Goal: Complete application form

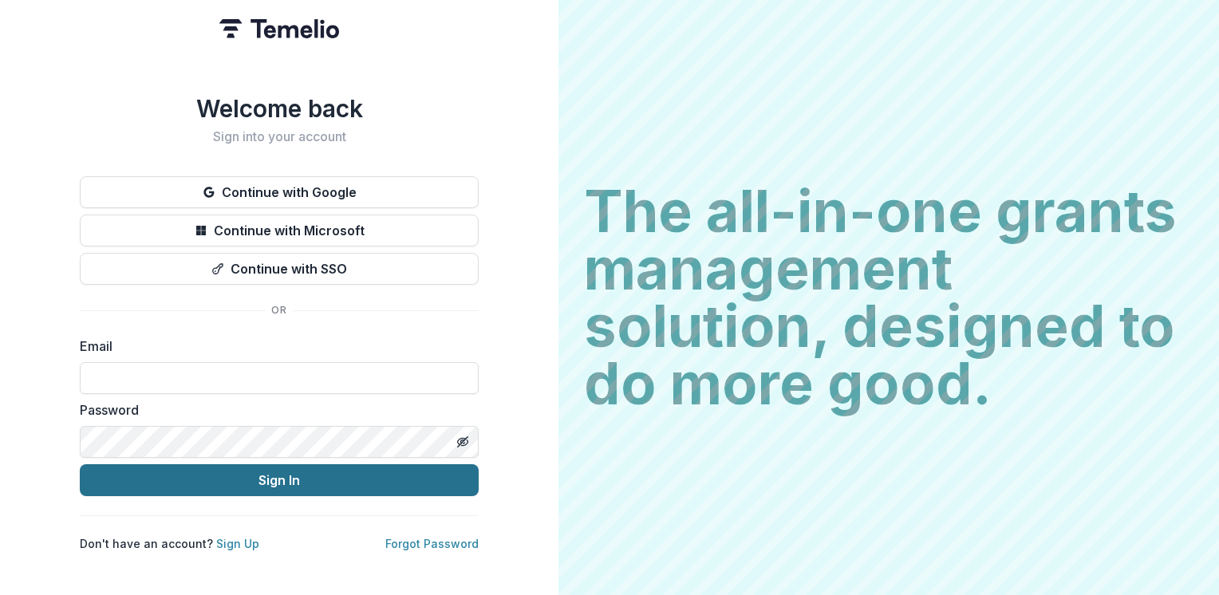
type input "**********"
click at [287, 476] on button "Sign In" at bounding box center [279, 480] width 399 height 32
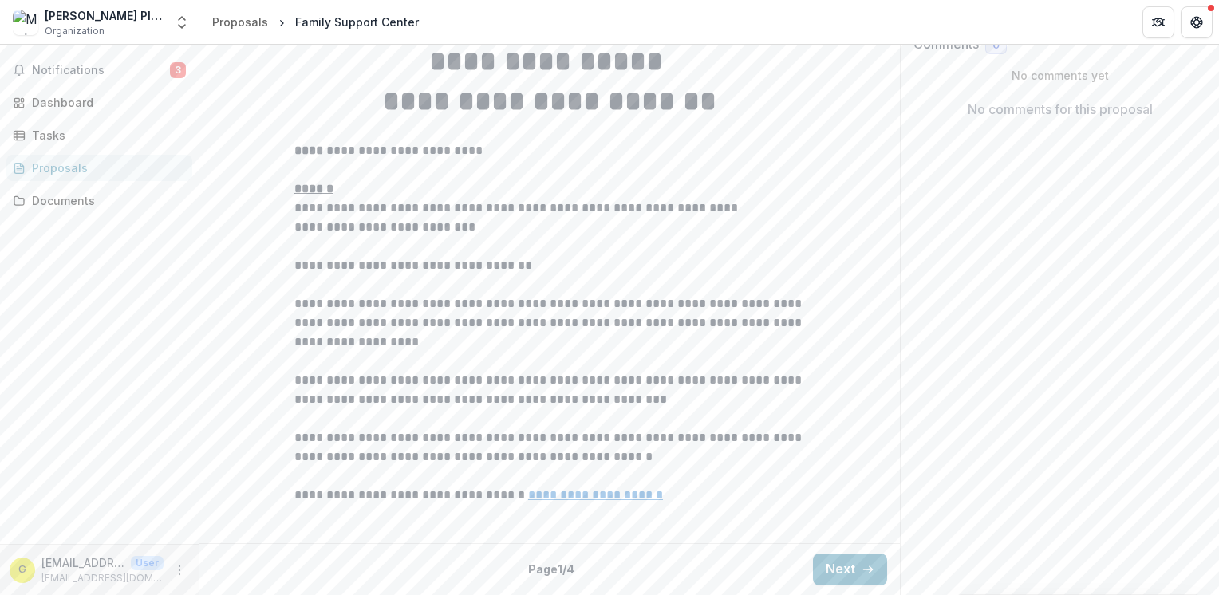
scroll to position [435, 0]
click at [845, 565] on button "Next" at bounding box center [850, 570] width 74 height 32
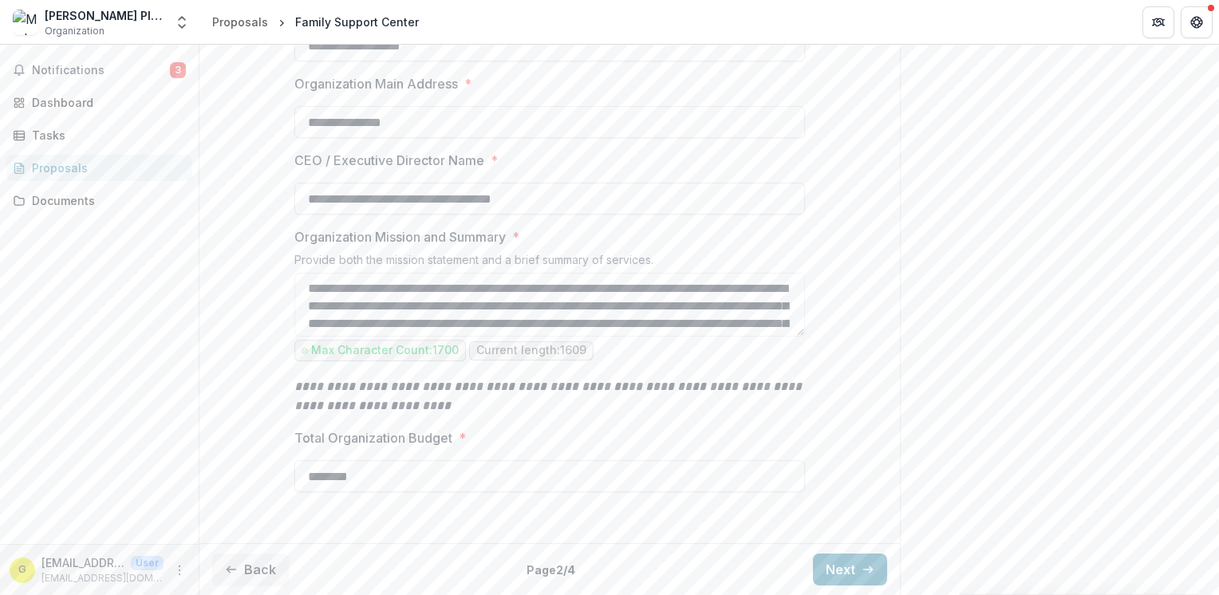
scroll to position [531, 0]
click at [838, 566] on button "Next" at bounding box center [850, 570] width 74 height 32
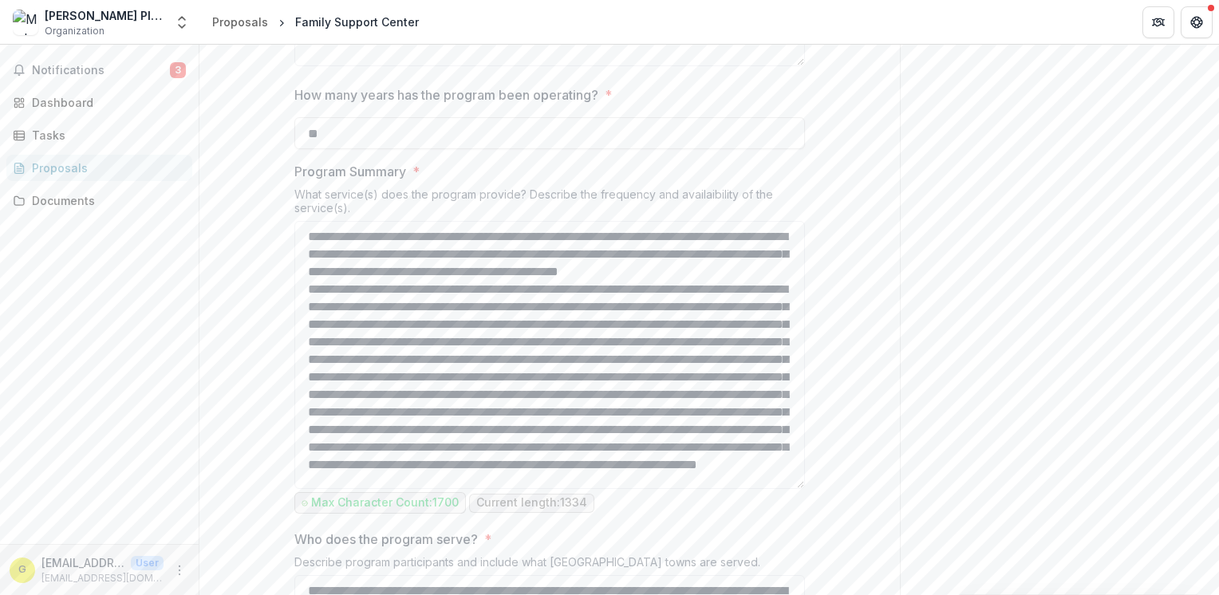
drag, startPoint x: 798, startPoint y: 424, endPoint x: 810, endPoint y: 629, distance: 204.5
click at [810, 594] on html "**********" at bounding box center [609, 297] width 1219 height 595
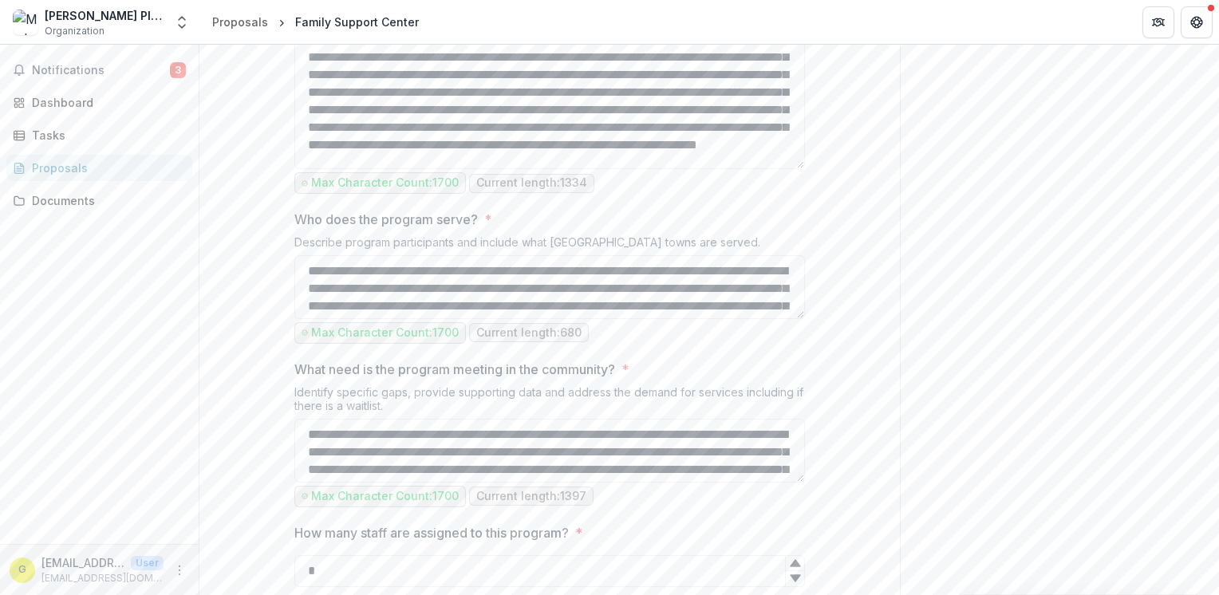
scroll to position [854, 0]
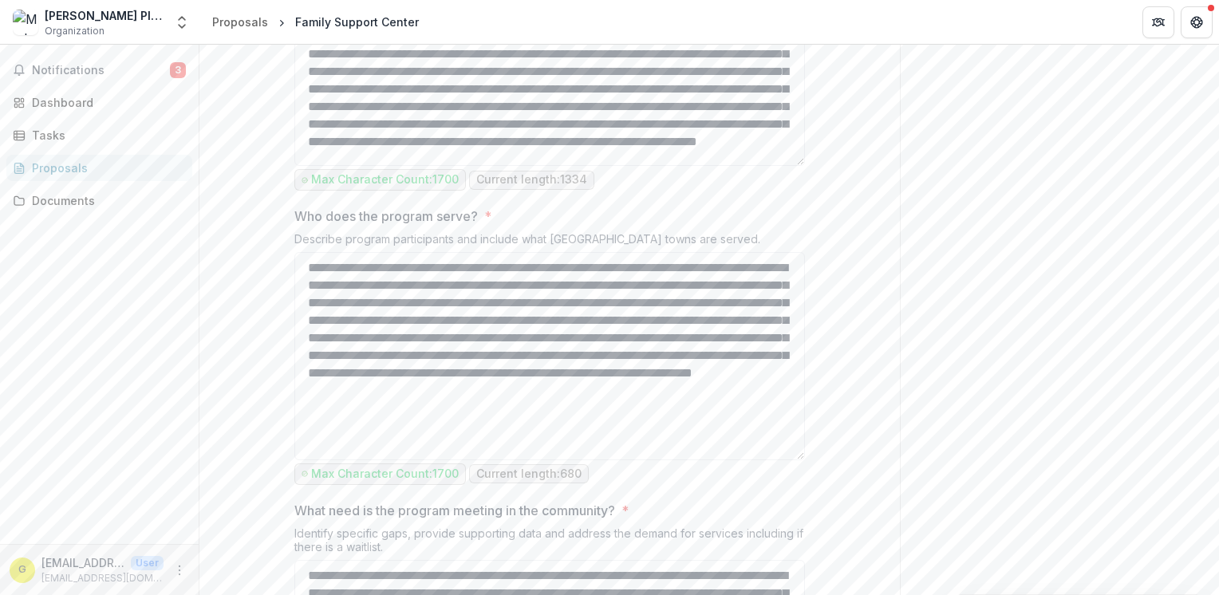
drag, startPoint x: 799, startPoint y: 457, endPoint x: 801, endPoint y: 601, distance: 144.4
click at [801, 594] on html "**********" at bounding box center [609, 297] width 1219 height 595
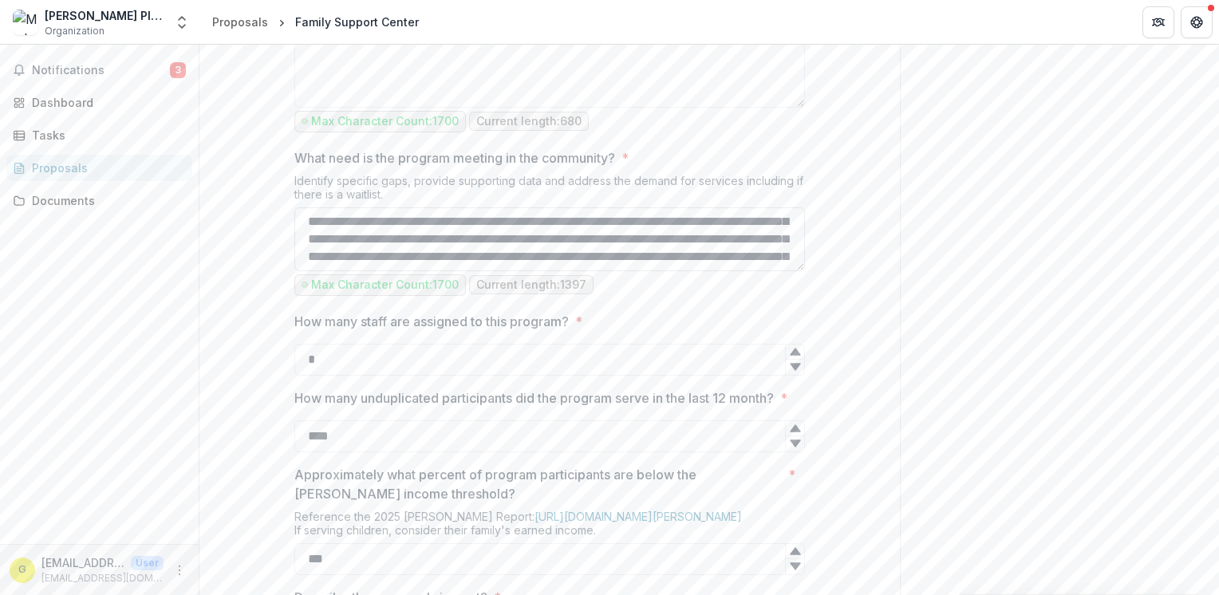
scroll to position [109, 0]
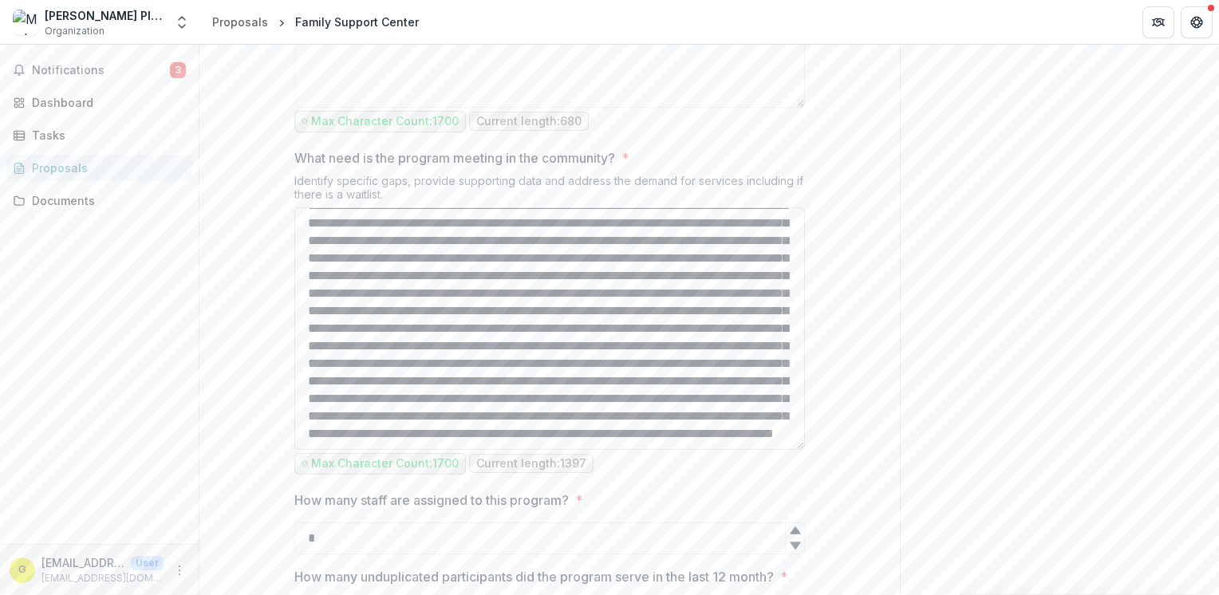
drag, startPoint x: 798, startPoint y: 410, endPoint x: 798, endPoint y: 589, distance: 179.5
click at [798, 450] on textarea "What need is the program meeting in the community? *" at bounding box center [549, 328] width 510 height 242
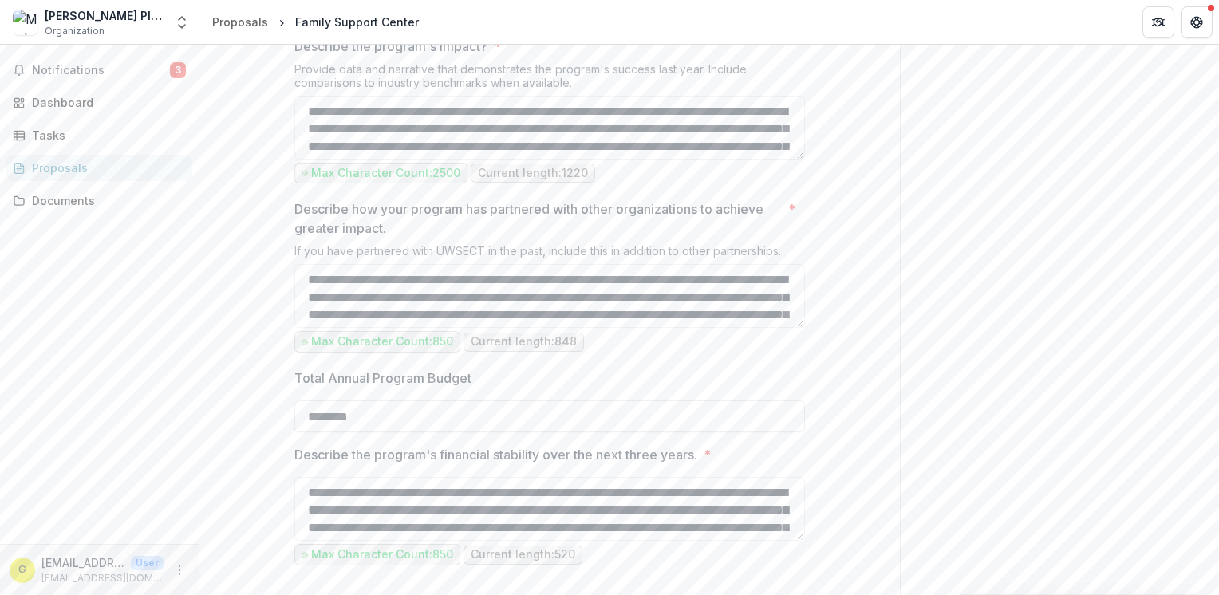
scroll to position [1949, 0]
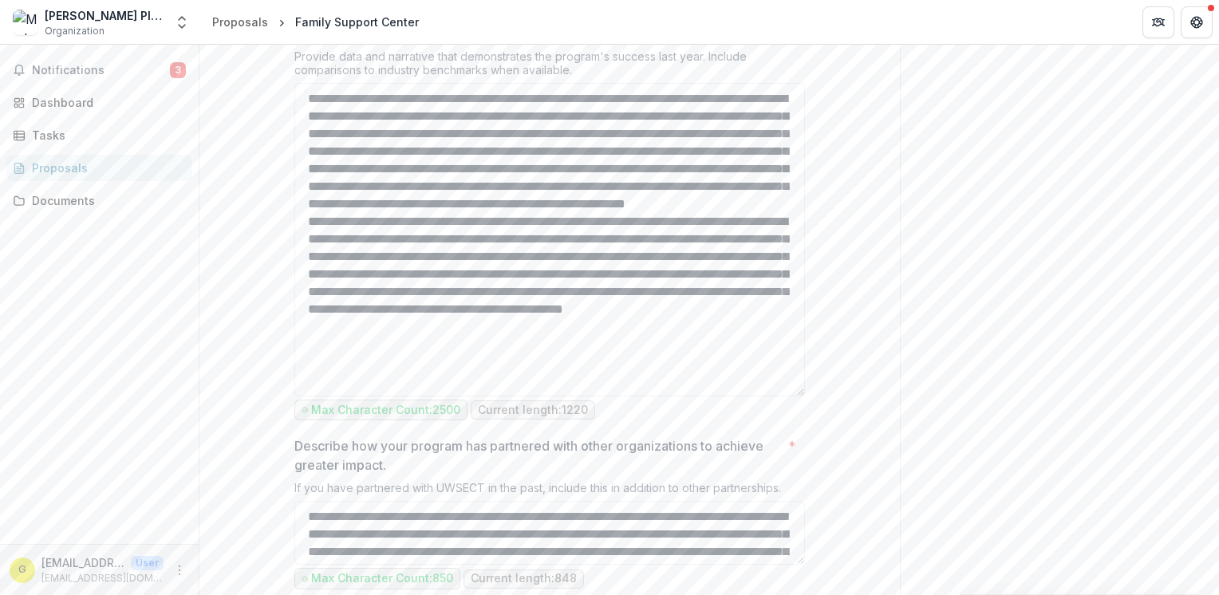
drag, startPoint x: 798, startPoint y: 303, endPoint x: 814, endPoint y: 554, distance: 251.0
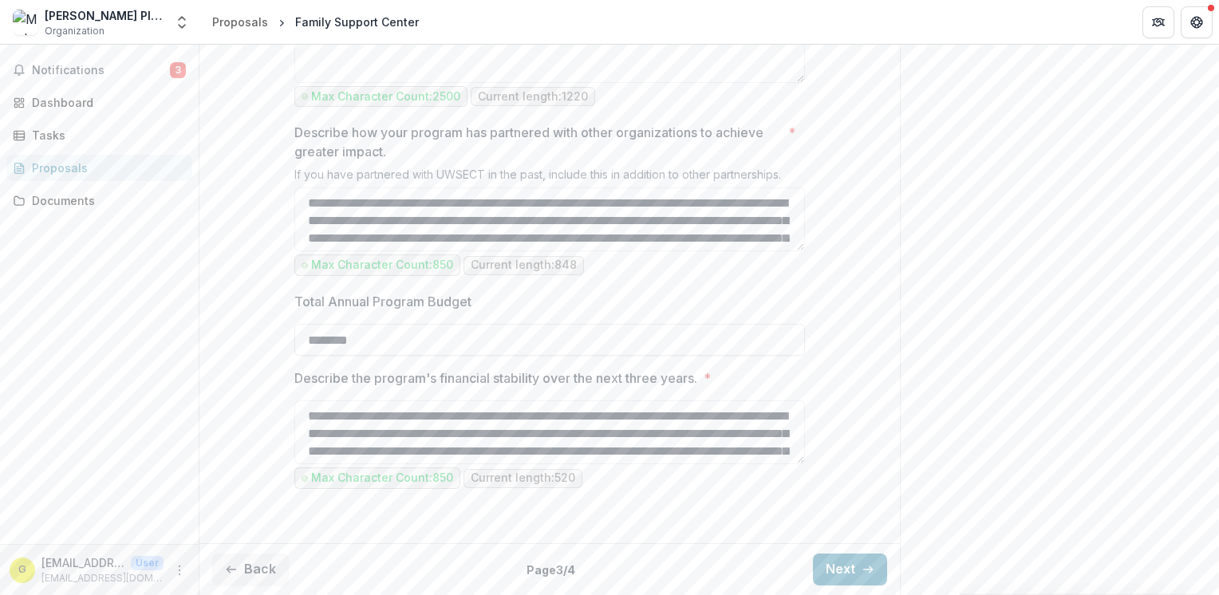
scroll to position [2423, 0]
click at [861, 565] on icon "button" at bounding box center [867, 569] width 13 height 13
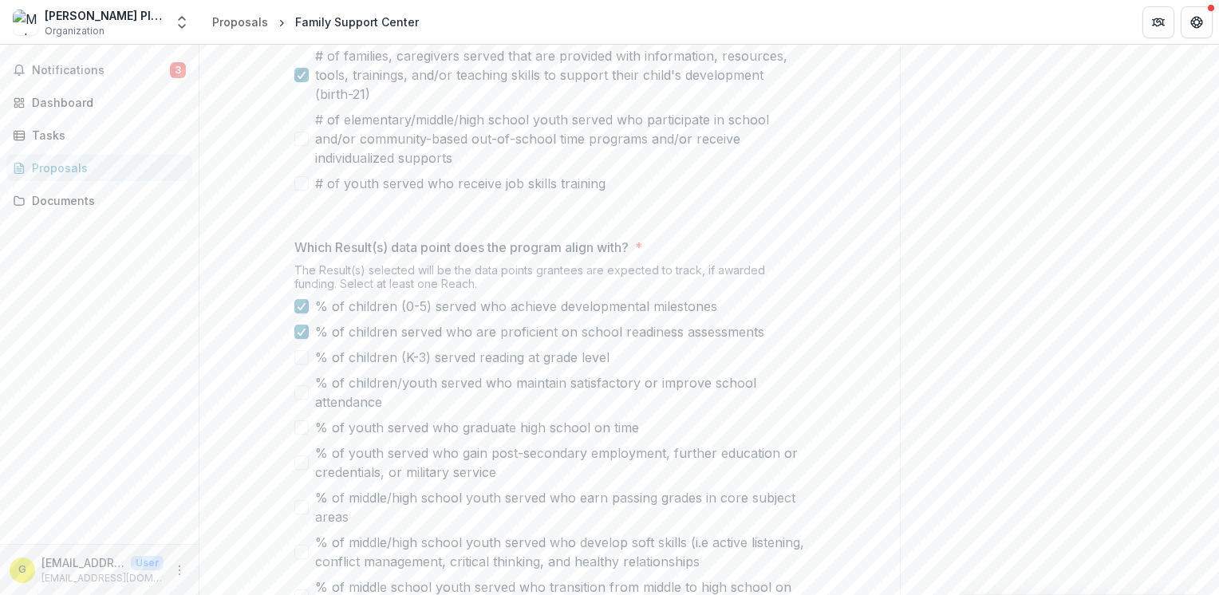
scroll to position [697, 0]
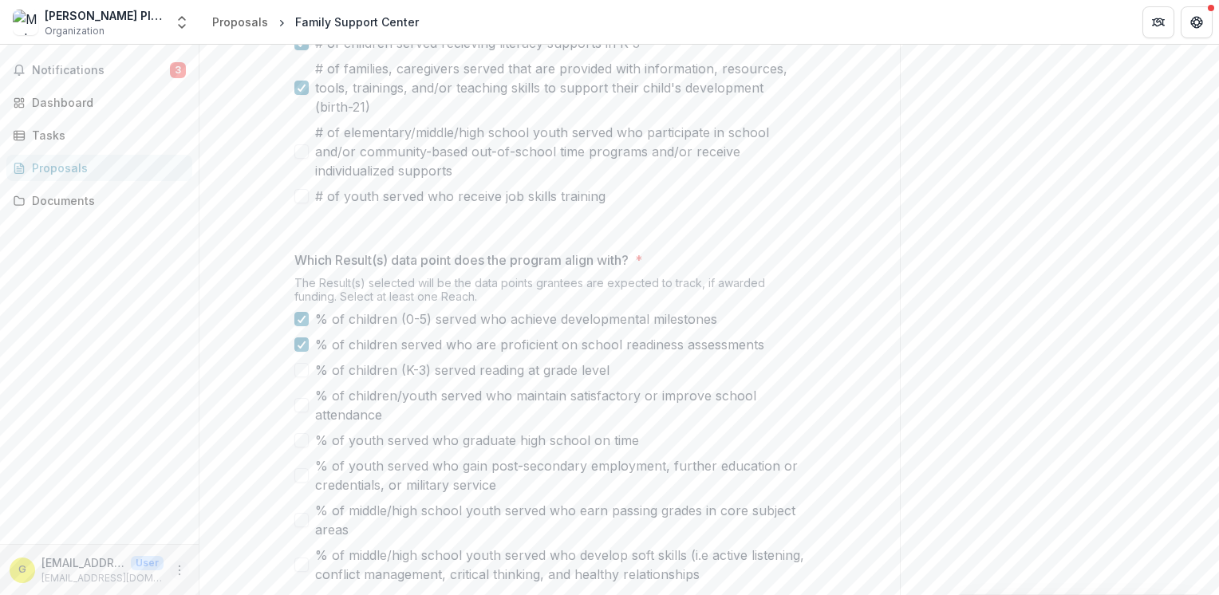
click at [182, 573] on icon "More" at bounding box center [179, 570] width 13 height 13
click at [242, 563] on button "Logout" at bounding box center [284, 563] width 171 height 26
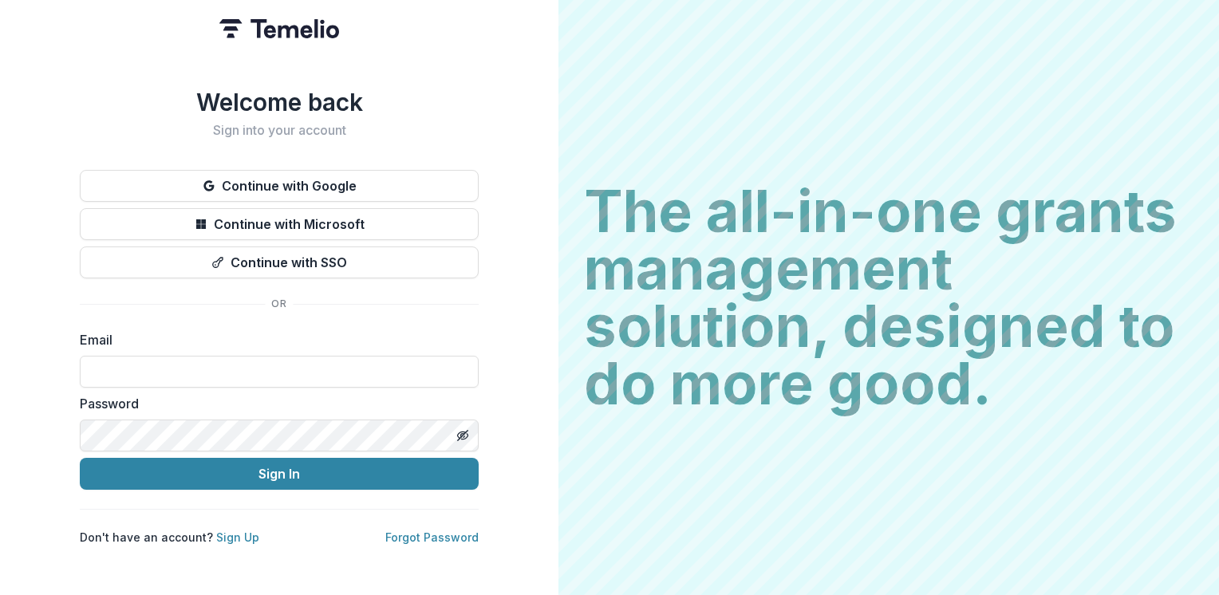
type input "**********"
